Goal: Task Accomplishment & Management: Manage account settings

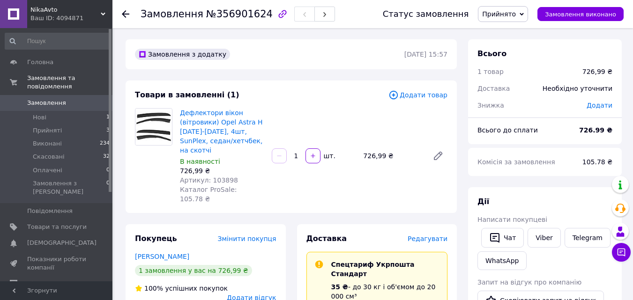
click at [420, 235] on span "Редагувати" at bounding box center [427, 238] width 40 height 7
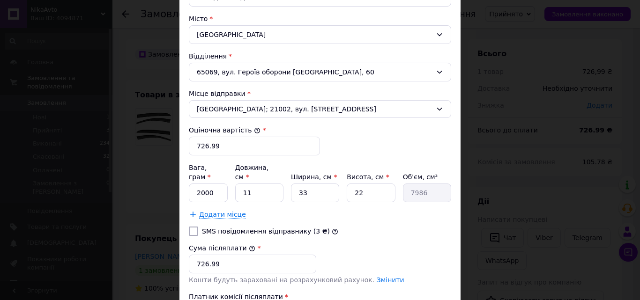
scroll to position [280, 0]
click at [198, 184] on input "2000" at bounding box center [208, 193] width 39 height 19
type input "4000"
click at [264, 186] on input "11" at bounding box center [259, 193] width 48 height 19
type input "1"
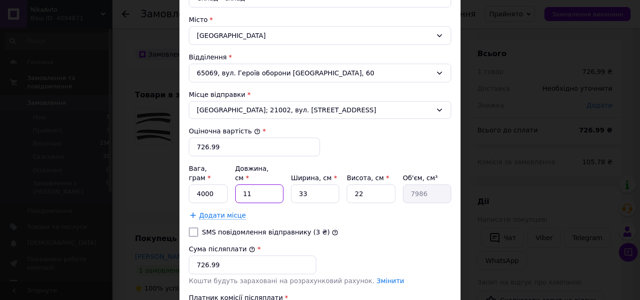
type input "726"
type input "10"
type input "7260"
type input "102"
type input "74052"
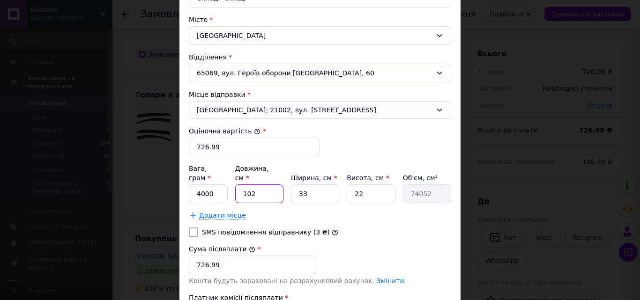
type input "102"
click at [312, 184] on input "33" at bounding box center [315, 193] width 48 height 19
type input "3"
type input "6732"
type input "2"
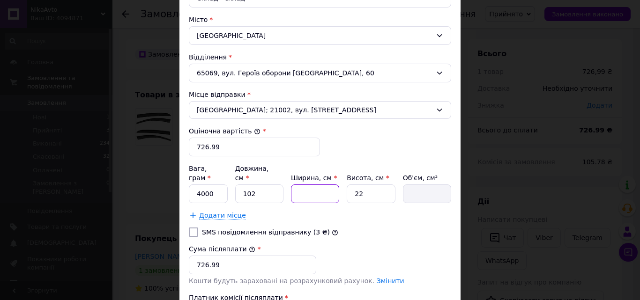
type input "4488"
type input "25"
type input "56100"
type input "25"
click at [366, 186] on input "22" at bounding box center [370, 193] width 48 height 19
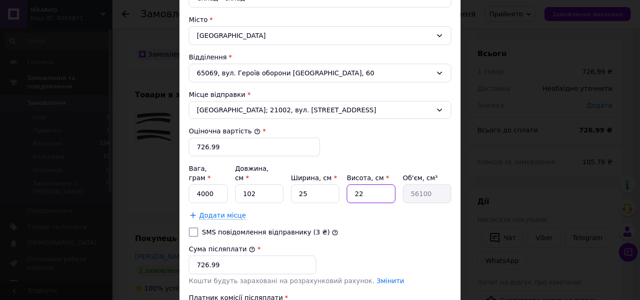
type input "2"
type input "5100"
type input "24"
type input "61200"
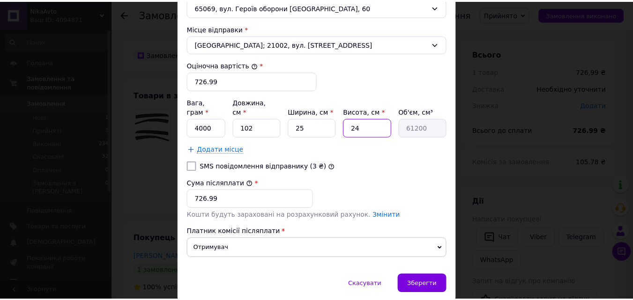
scroll to position [347, 0]
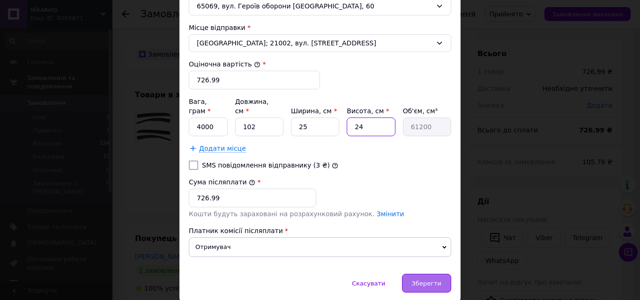
type input "24"
click at [417, 280] on div "Зберегти" at bounding box center [426, 283] width 49 height 19
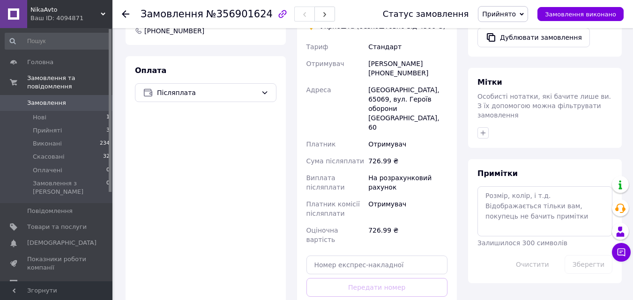
scroll to position [378, 0]
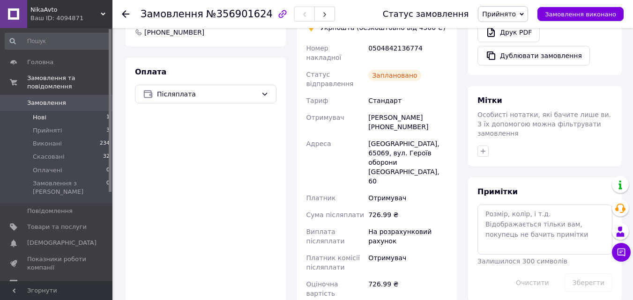
click at [36, 113] on span "Нові" at bounding box center [40, 117] width 14 height 8
